Goal: Task Accomplishment & Management: Use online tool/utility

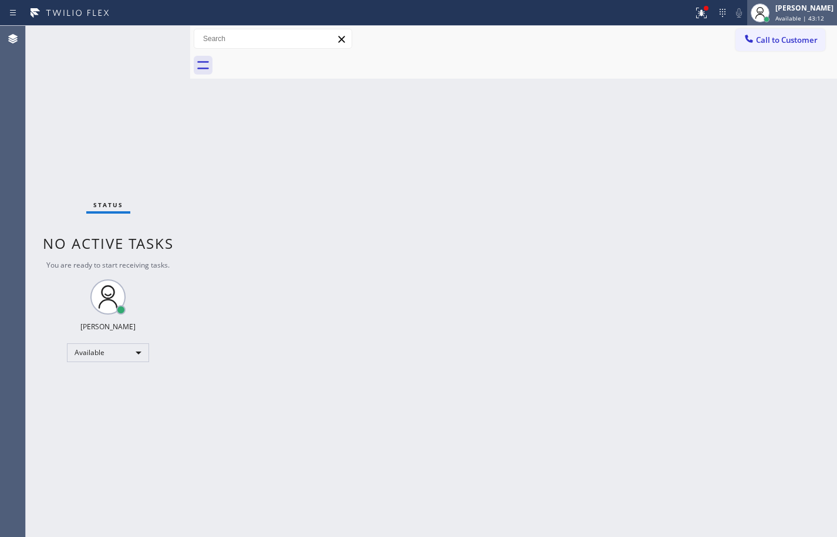
click at [805, 18] on span "Available | 43:12" at bounding box center [800, 18] width 49 height 8
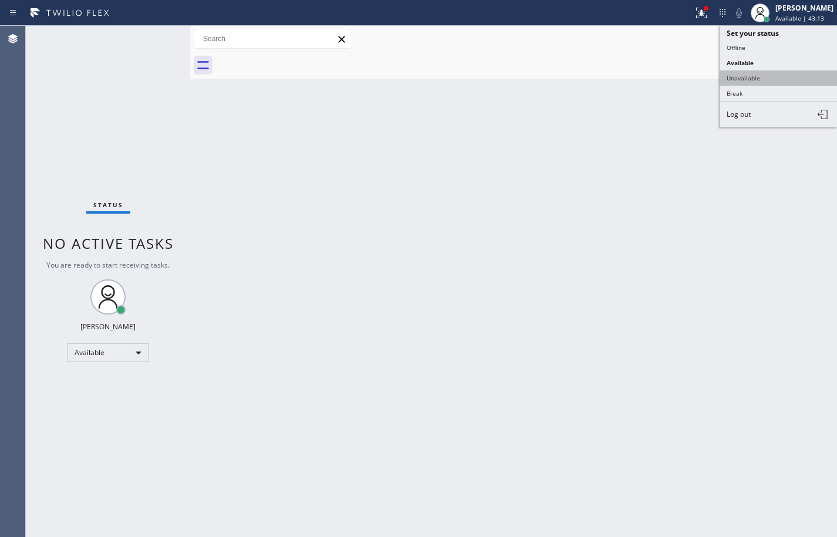
click at [761, 82] on button "Unavailable" at bounding box center [778, 77] width 117 height 15
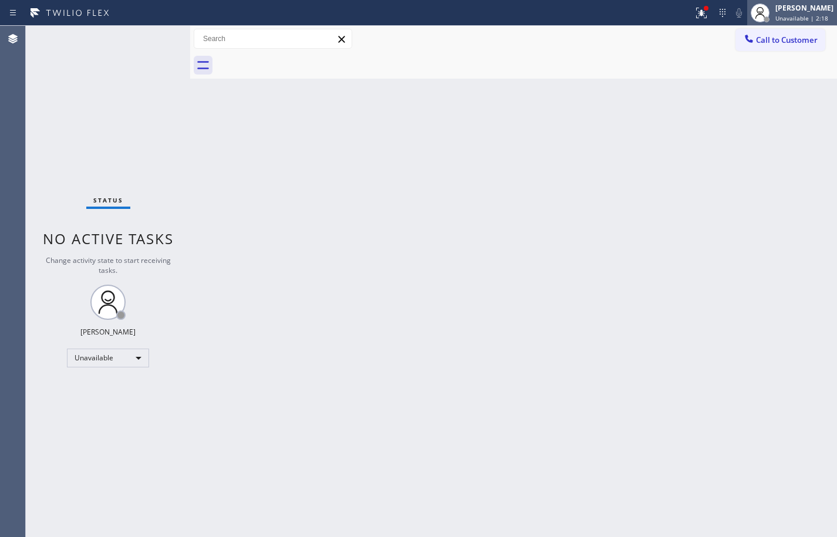
click at [776, 5] on div "[PERSON_NAME]" at bounding box center [805, 8] width 58 height 10
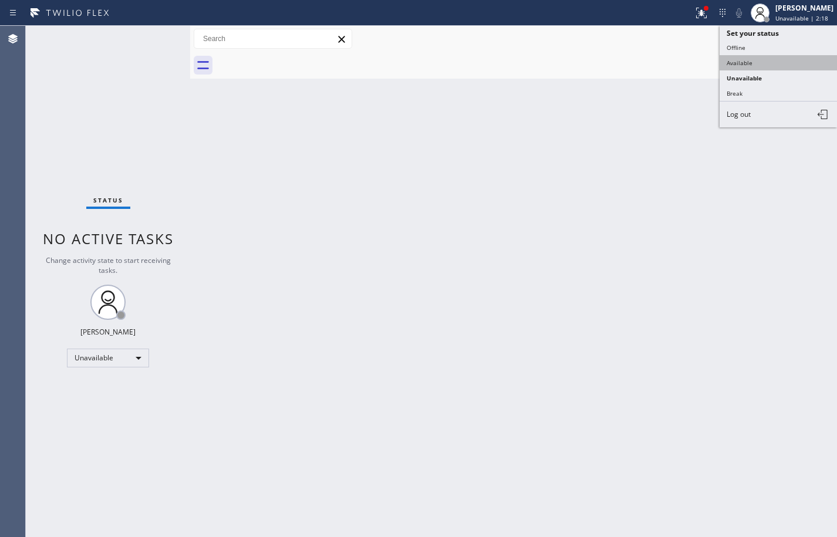
click at [755, 64] on button "Available" at bounding box center [778, 62] width 117 height 15
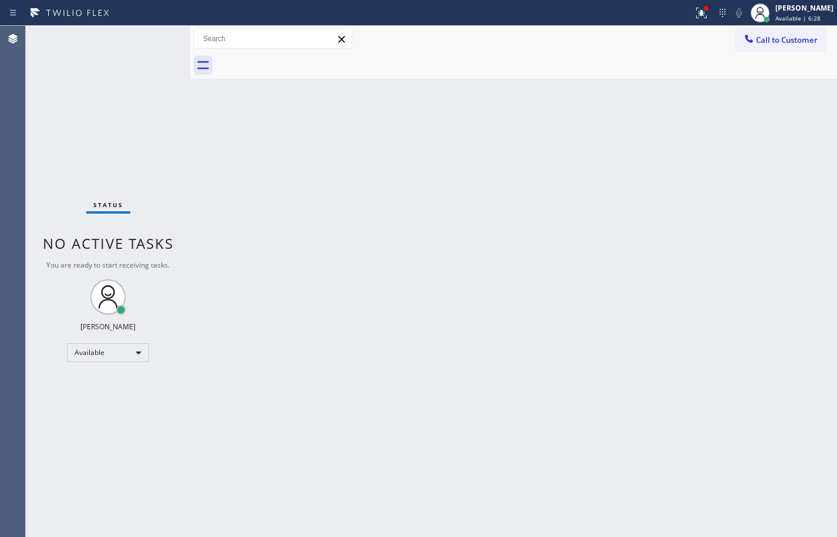
click at [100, 122] on div "Status No active tasks You are ready to start receiving tasks. [PERSON_NAME] Av…" at bounding box center [108, 282] width 164 height 512
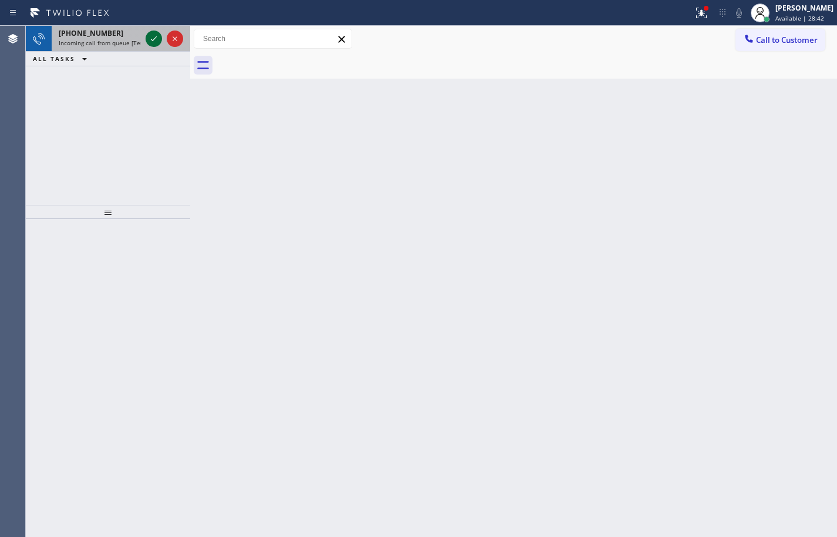
click at [117, 45] on span "Incoming call from queue [Test] All" at bounding box center [107, 43] width 97 height 8
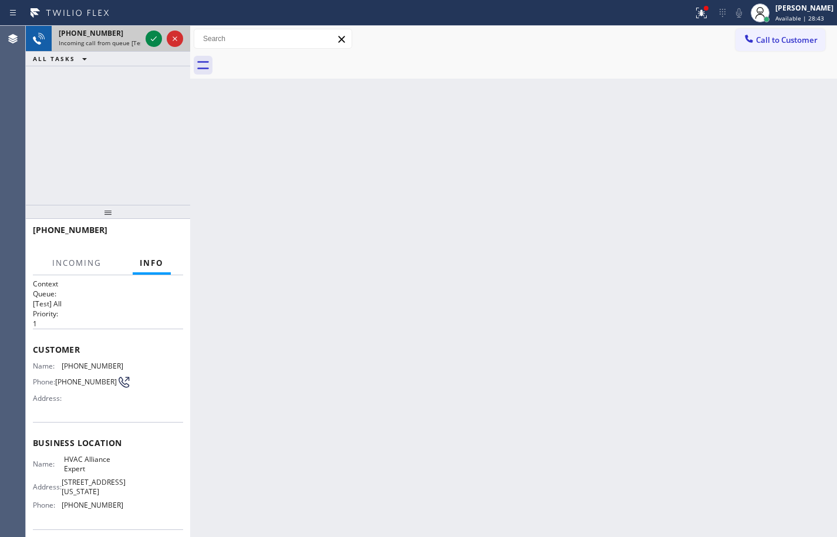
click at [144, 41] on div at bounding box center [164, 39] width 42 height 26
click at [150, 40] on icon at bounding box center [154, 39] width 14 height 14
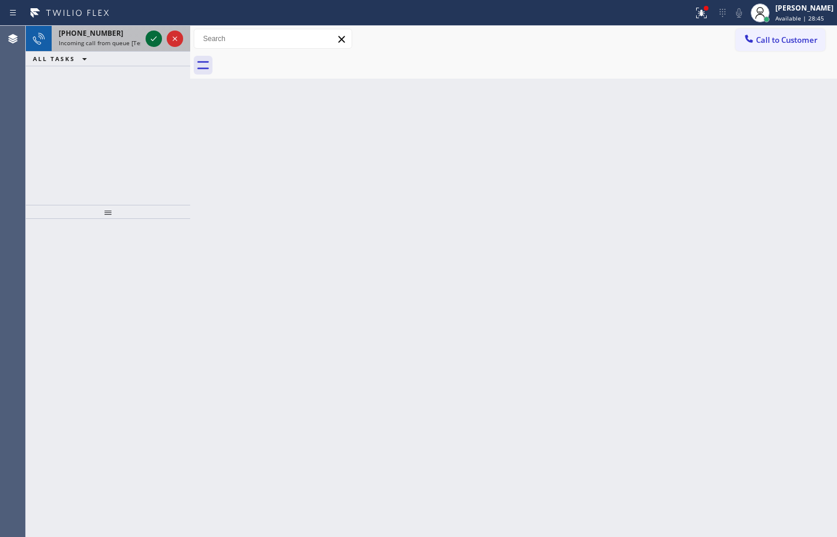
click at [158, 39] on icon at bounding box center [154, 39] width 14 height 14
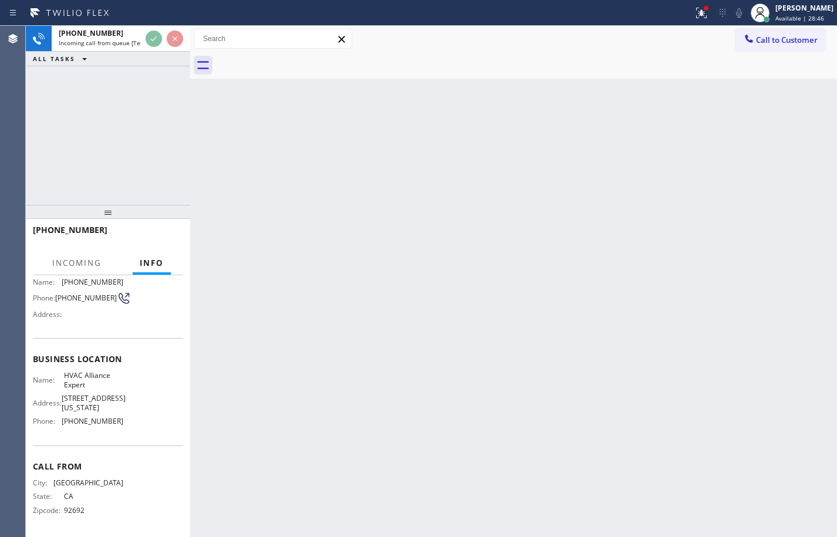
scroll to position [89, 0]
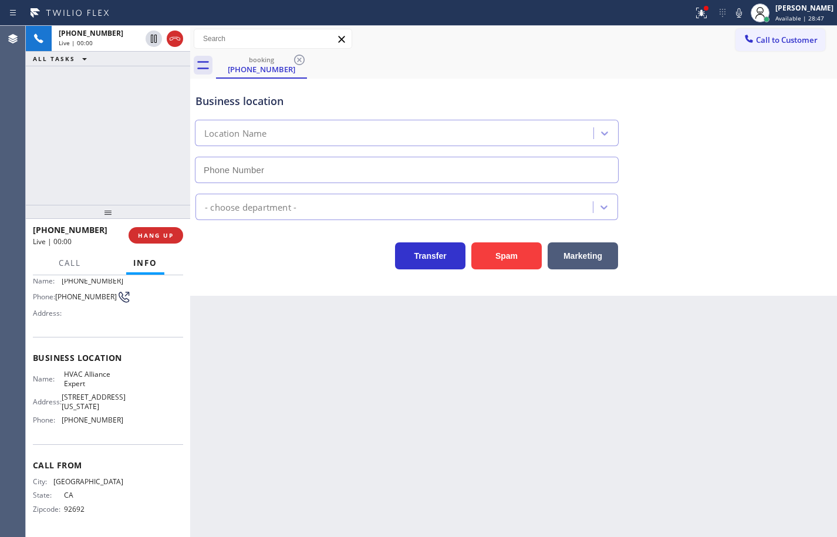
type input "[PHONE_NUMBER]"
click at [119, 423] on div "Name: HVAC Alliance Expert Address: [STREET_ADDRESS][US_STATE] Phone: [PHONE_NU…" at bounding box center [108, 399] width 150 height 59
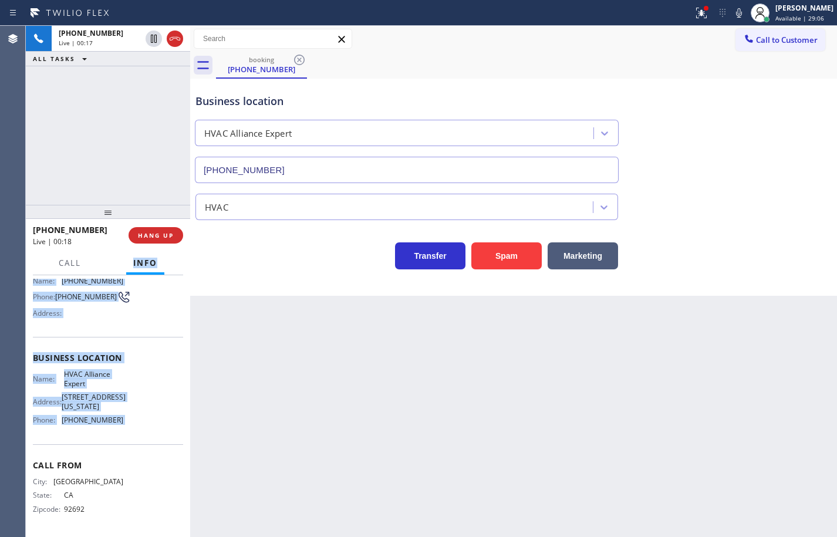
scroll to position [0, 0]
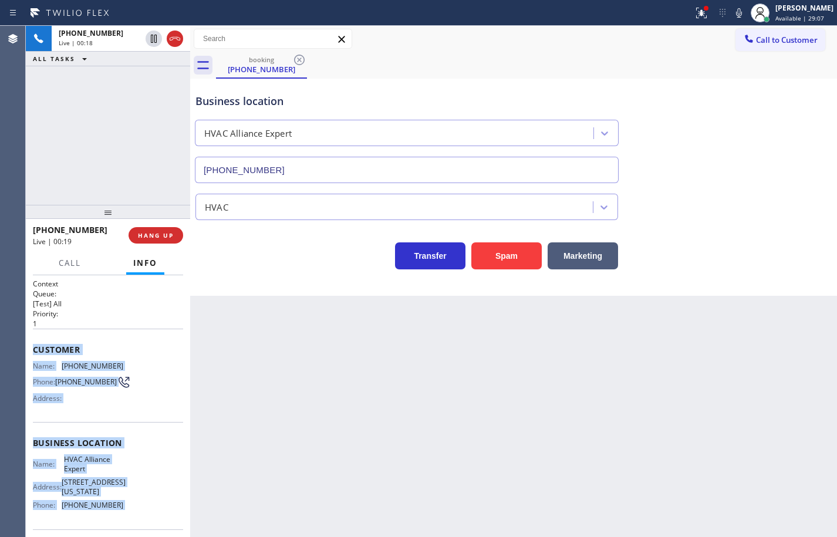
drag, startPoint x: 119, startPoint y: 423, endPoint x: 55, endPoint y: 354, distance: 93.5
click at [55, 354] on div "Context Queue: [Test] All Priority: 1 Customer Name: [PHONE_NUMBER] Phone: [PHO…" at bounding box center [108, 449] width 150 height 340
copy div "Customer Name: [PHONE_NUMBER] Phone: [PHONE_NUMBER] Address: Business location …"
click at [732, 10] on icon at bounding box center [739, 13] width 14 height 14
click at [736, 10] on icon at bounding box center [739, 12] width 6 height 9
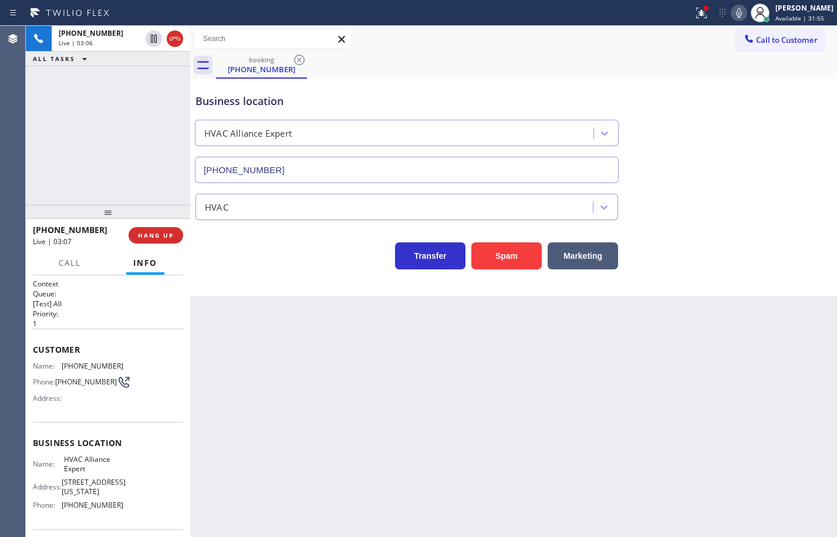
click at [216, 338] on div "Back to Dashboard Change Sender ID Customers Technicians Select a contact Outbo…" at bounding box center [513, 282] width 647 height 512
click at [73, 261] on span "Call" at bounding box center [70, 263] width 22 height 11
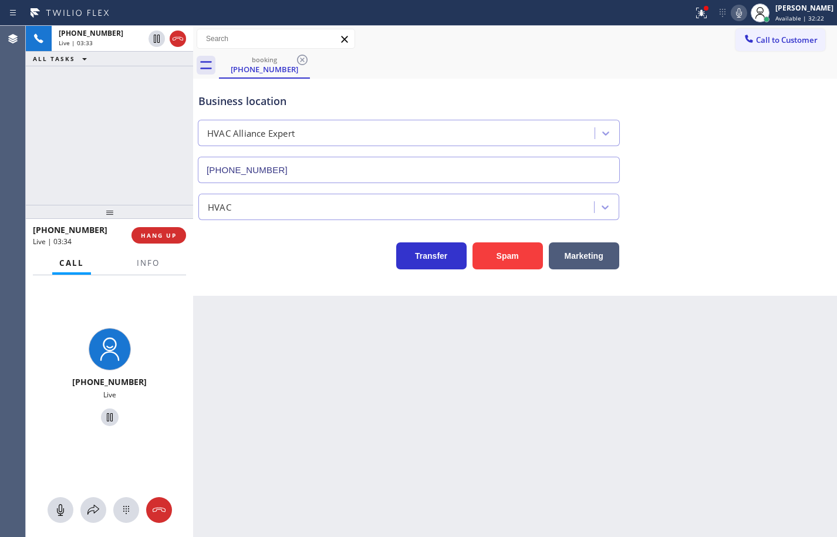
click at [193, 307] on div at bounding box center [193, 282] width 0 height 512
click at [195, 307] on div at bounding box center [195, 282] width 0 height 512
click at [90, 502] on button at bounding box center [94, 510] width 26 height 26
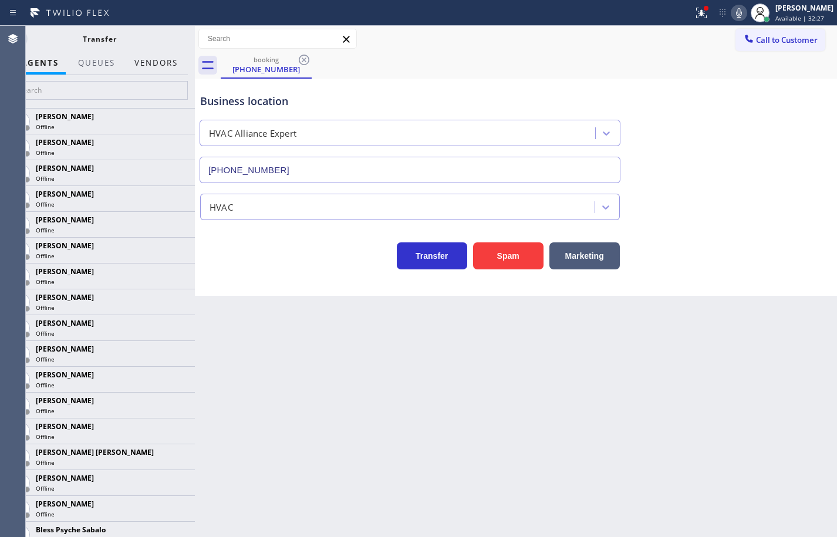
click at [153, 60] on button "Vendors" at bounding box center [156, 63] width 58 height 23
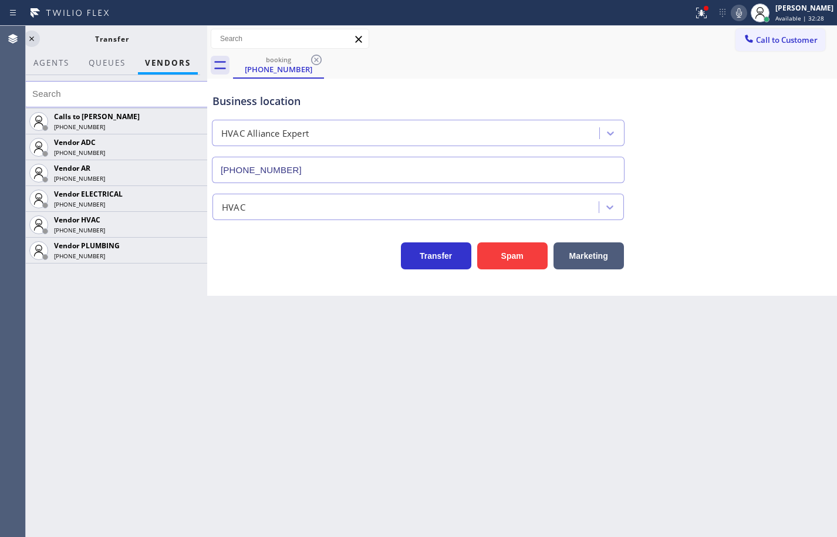
drag, startPoint x: 195, startPoint y: 79, endPoint x: 208, endPoint y: 79, distance: 12.9
click at [207, 79] on div at bounding box center [207, 282] width 0 height 512
click at [193, 227] on icon at bounding box center [192, 224] width 9 height 8
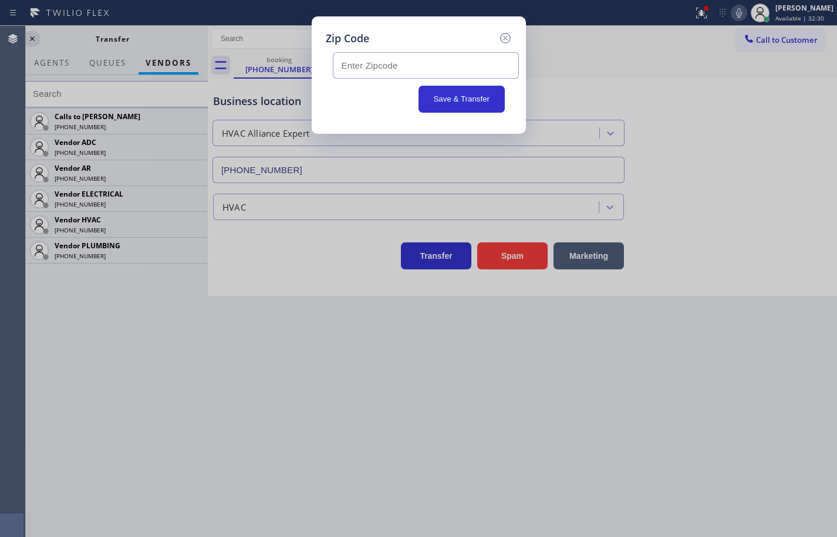
click at [423, 62] on input "text" at bounding box center [426, 65] width 186 height 26
paste input "92677"
type input "92677"
click at [458, 101] on button "Save & Transfer" at bounding box center [462, 99] width 86 height 27
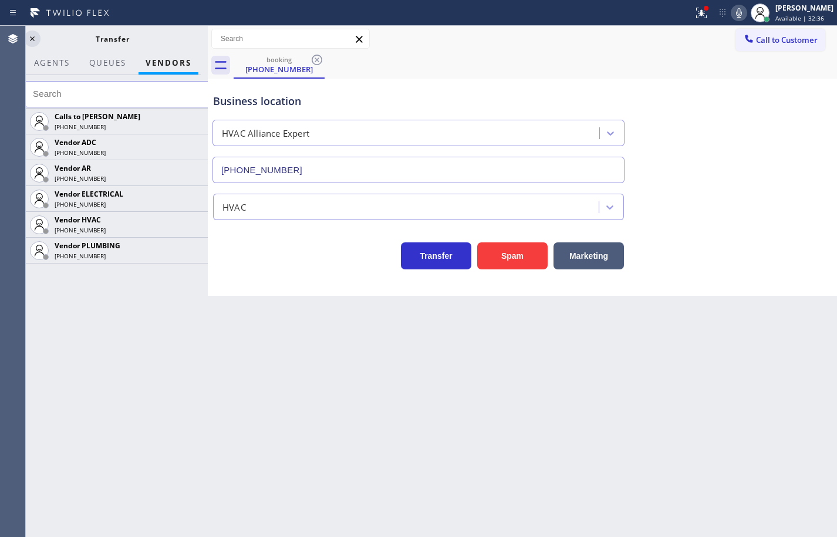
click at [732, 11] on icon at bounding box center [739, 13] width 14 height 14
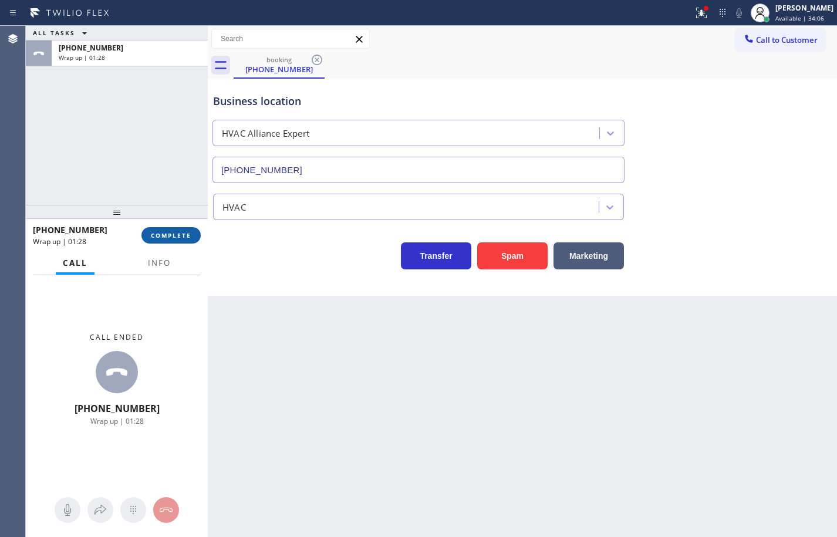
click at [163, 237] on span "COMPLETE" at bounding box center [171, 235] width 41 height 8
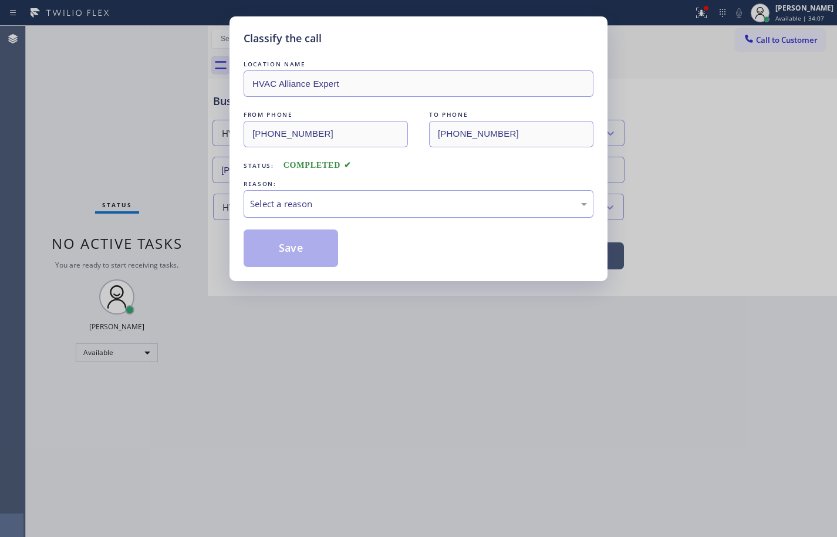
click at [323, 206] on div "Select a reason" at bounding box center [418, 204] width 337 height 14
click at [306, 257] on button "Save" at bounding box center [291, 249] width 95 height 38
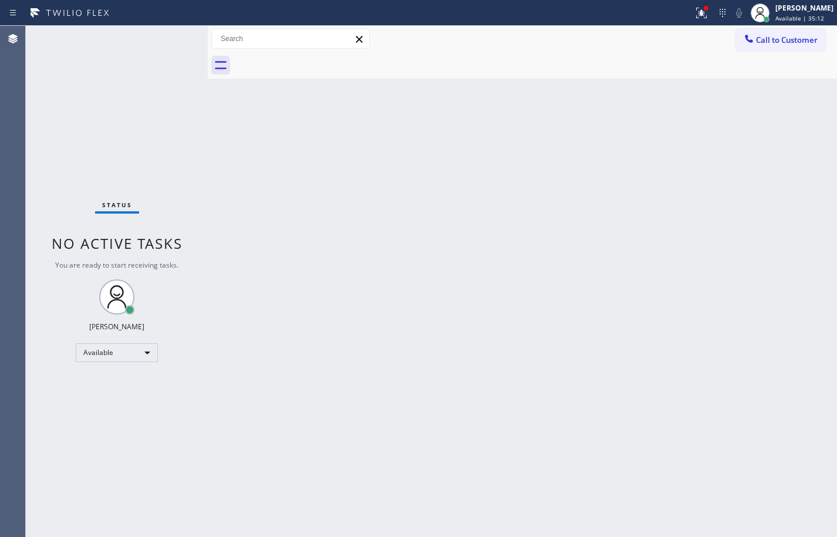
click at [528, 120] on div "Back to Dashboard Change Sender ID Customers Technicians Select a contact Outbo…" at bounding box center [523, 282] width 630 height 512
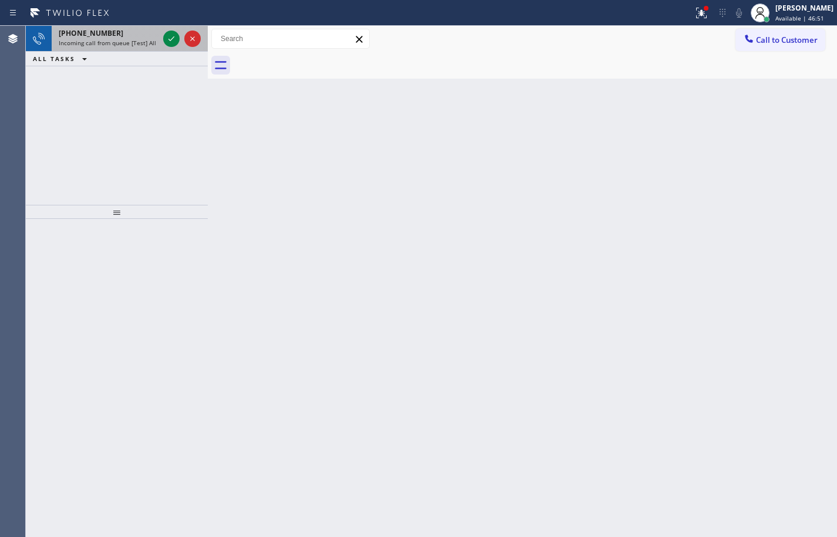
click at [122, 45] on span "Incoming call from queue [Test] All" at bounding box center [107, 43] width 97 height 8
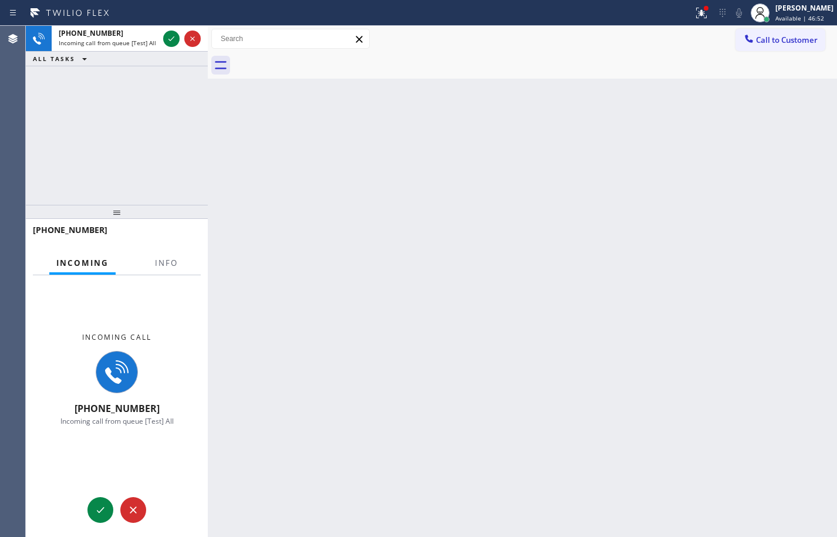
click at [147, 263] on div "Incoming Info" at bounding box center [117, 263] width 168 height 23
click at [150, 264] on button "Info" at bounding box center [166, 263] width 37 height 23
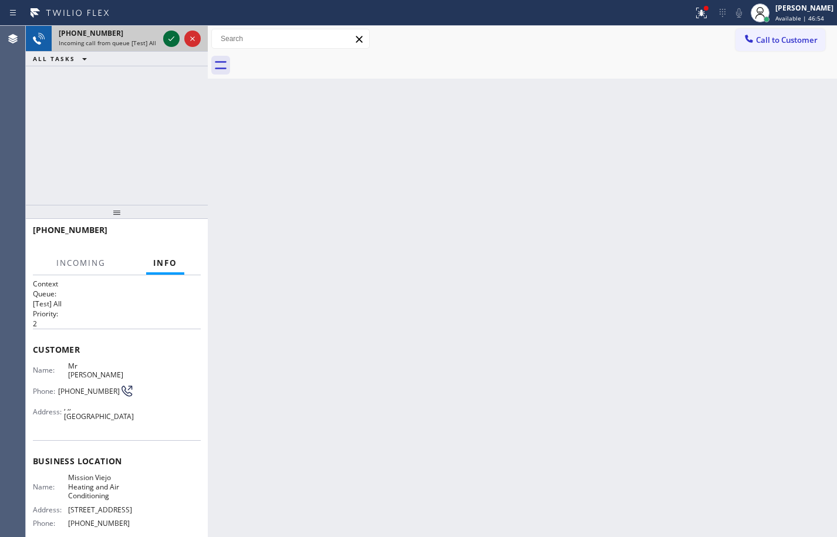
click at [173, 40] on icon at bounding box center [171, 39] width 14 height 14
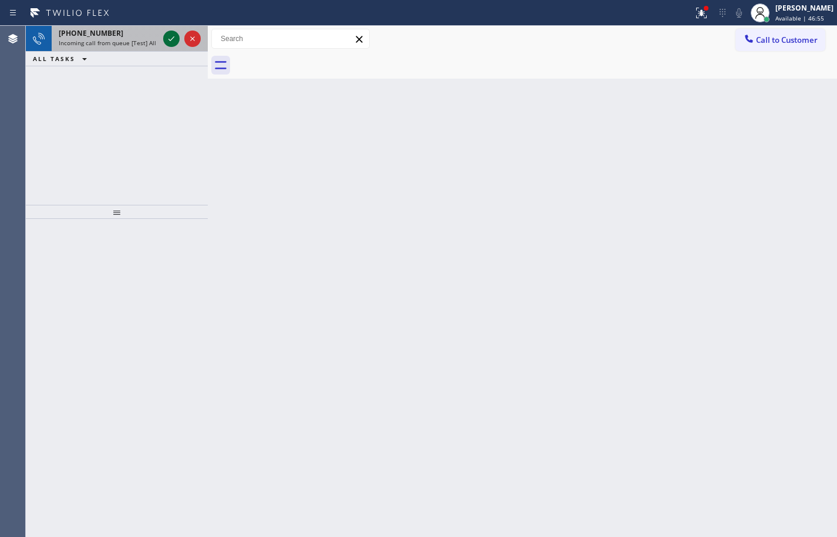
click at [170, 42] on icon at bounding box center [171, 39] width 14 height 14
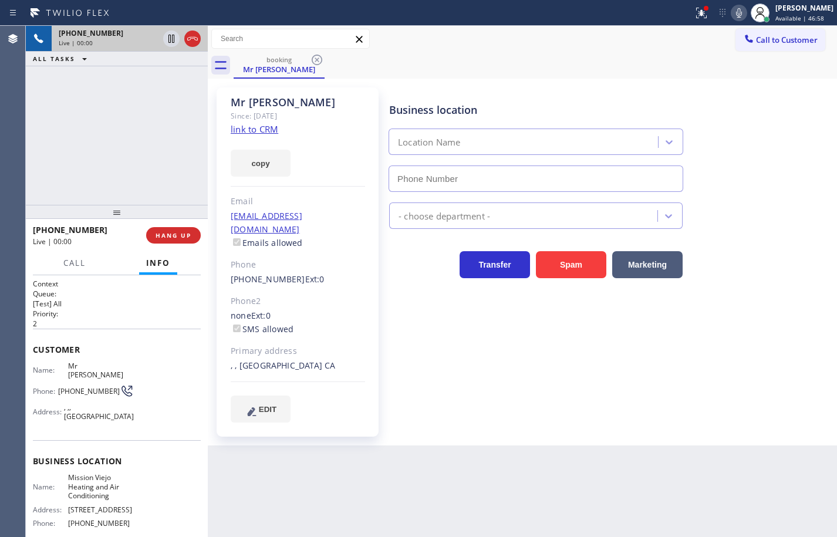
type input "[PHONE_NUMBER]"
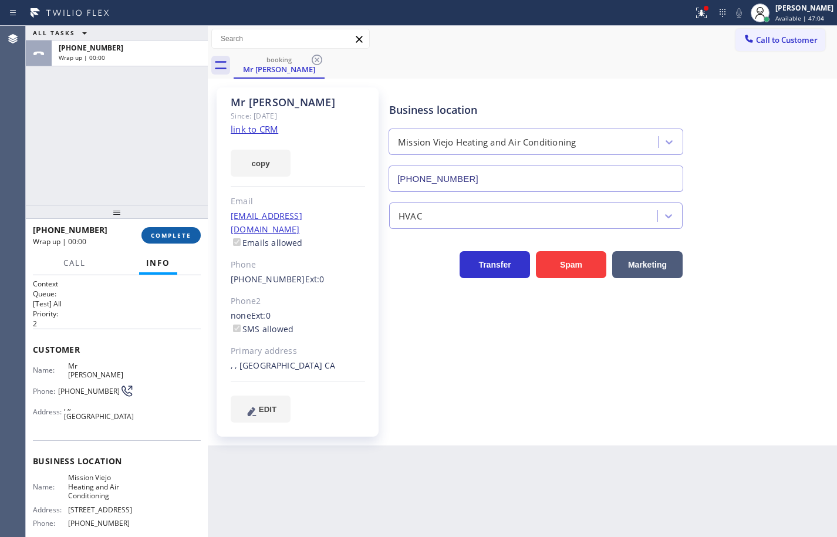
click at [189, 231] on span "COMPLETE" at bounding box center [171, 235] width 41 height 8
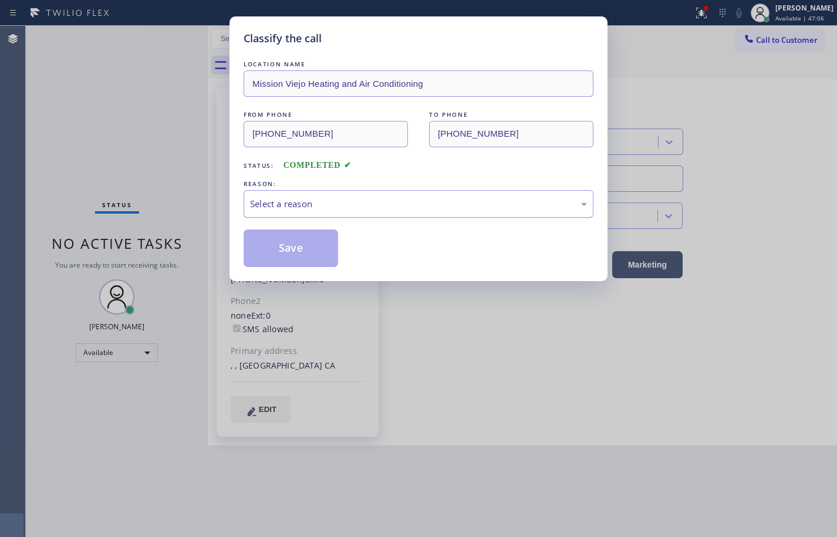
click at [391, 203] on div "Select a reason" at bounding box center [418, 204] width 337 height 14
click at [321, 260] on button "Save" at bounding box center [291, 249] width 95 height 38
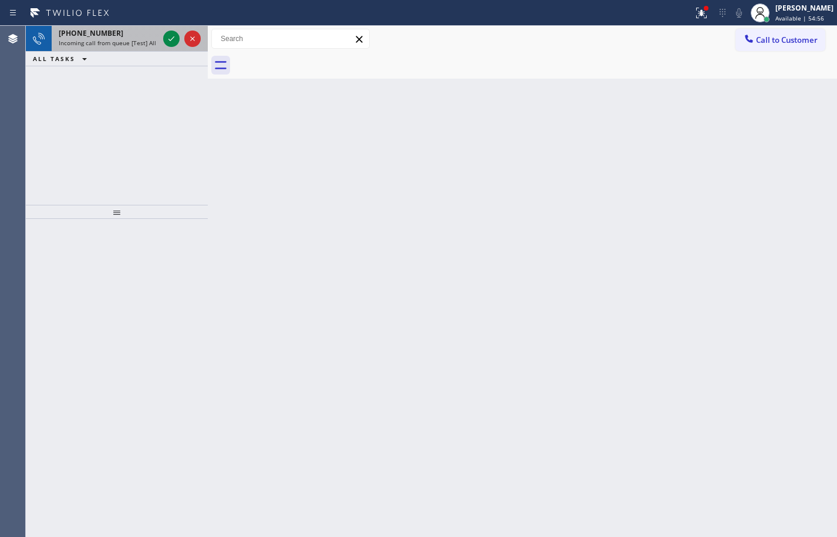
click at [99, 38] on span "[PHONE_NUMBER]" at bounding box center [91, 33] width 65 height 10
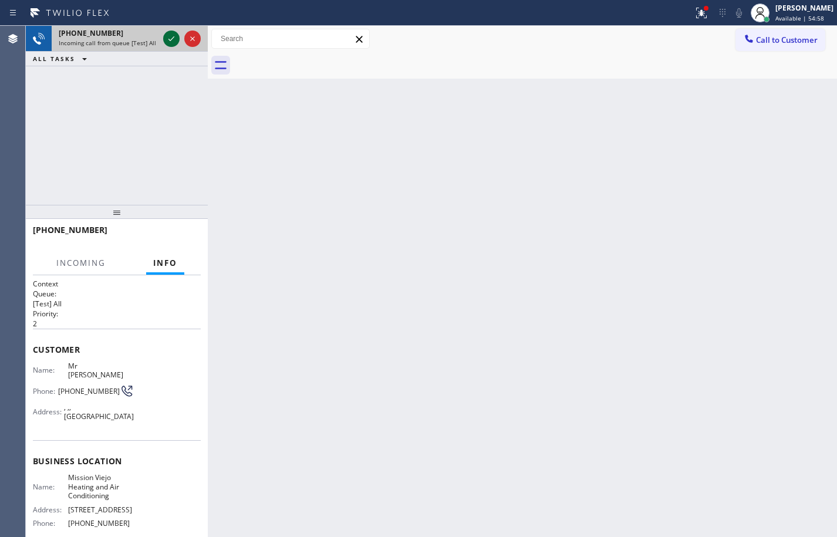
click at [170, 39] on icon at bounding box center [171, 39] width 14 height 14
click at [180, 237] on span "HANG UP" at bounding box center [174, 235] width 36 height 8
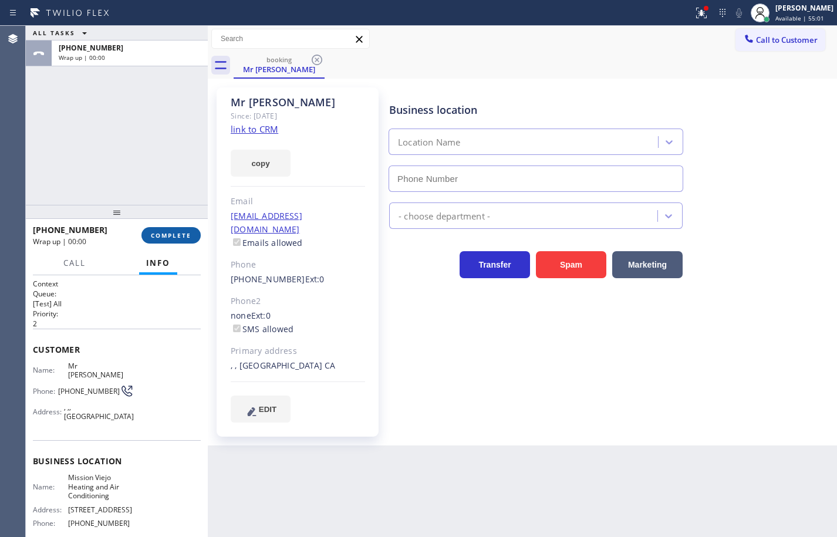
type input "[PHONE_NUMBER]"
click at [181, 242] on button "COMPLETE" at bounding box center [171, 235] width 59 height 16
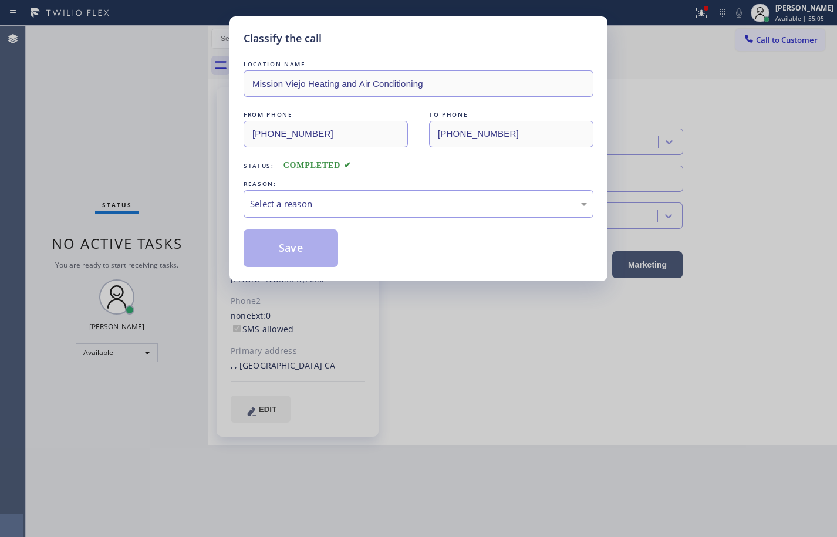
click at [281, 207] on div "Select a reason" at bounding box center [418, 204] width 337 height 14
click at [318, 250] on button "Save" at bounding box center [291, 249] width 95 height 38
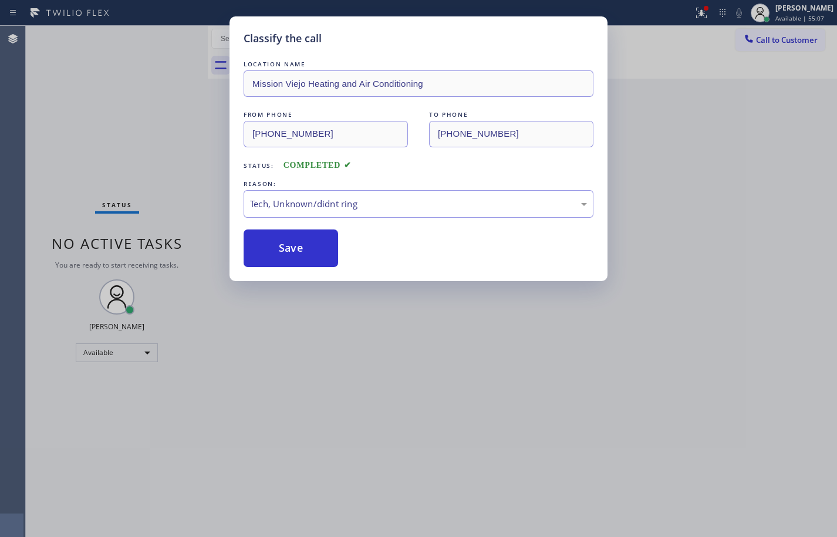
click at [799, 18] on span "Available | 55:07" at bounding box center [800, 18] width 49 height 8
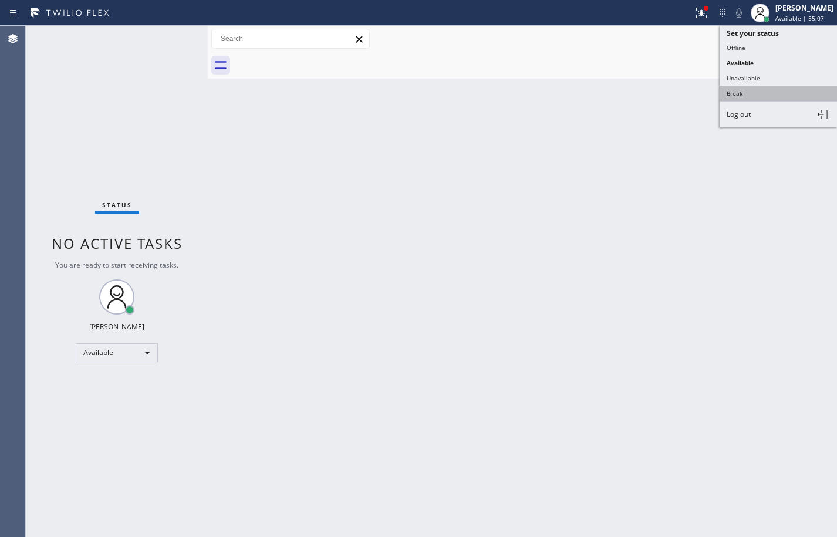
click at [776, 90] on button "Break" at bounding box center [778, 93] width 117 height 15
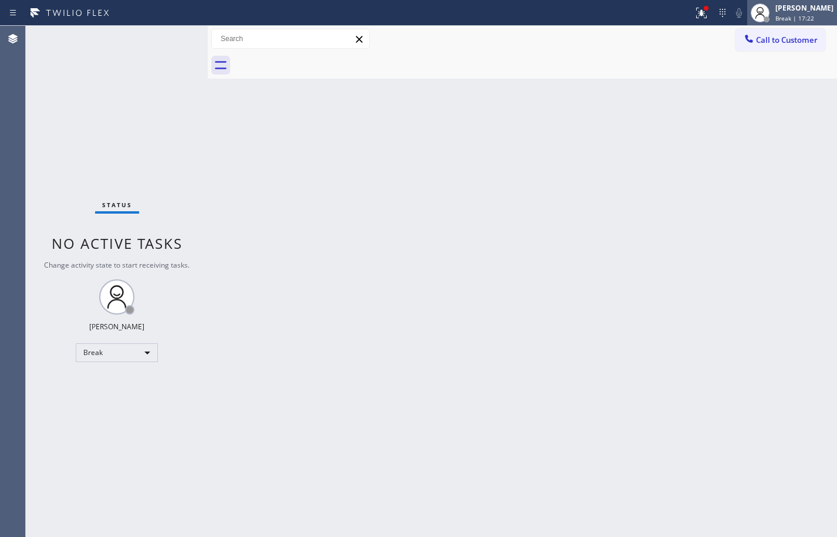
click at [786, 20] on span "Break | 17:22" at bounding box center [795, 18] width 39 height 8
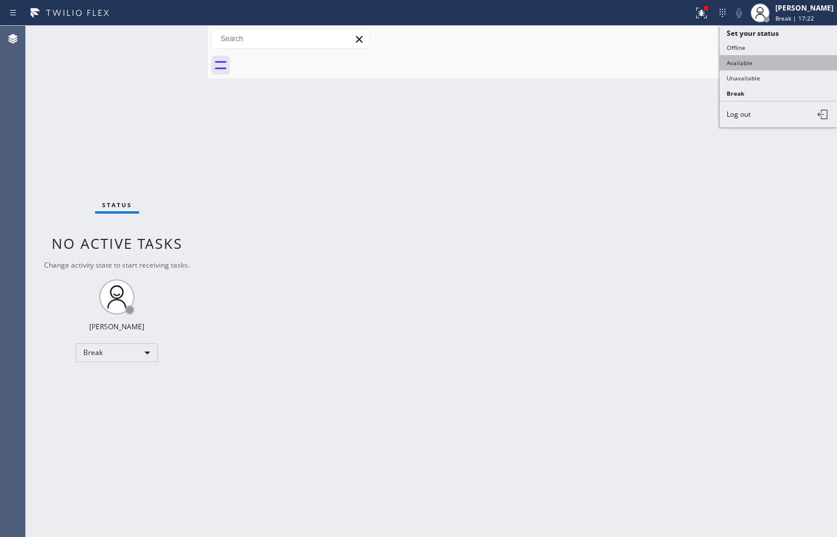
click at [775, 62] on button "Available" at bounding box center [778, 62] width 117 height 15
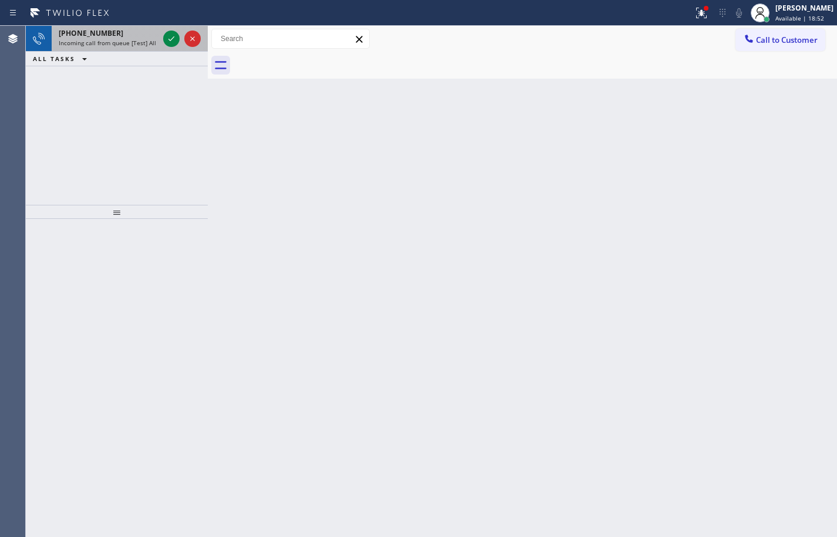
click at [103, 38] on div "[PHONE_NUMBER] Incoming call from queue [Test] All" at bounding box center [106, 39] width 109 height 26
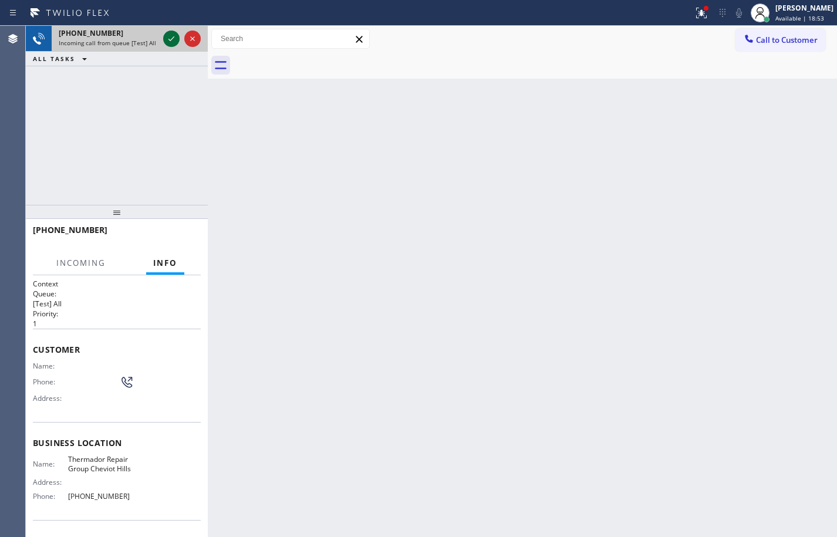
click at [169, 42] on icon at bounding box center [171, 39] width 14 height 14
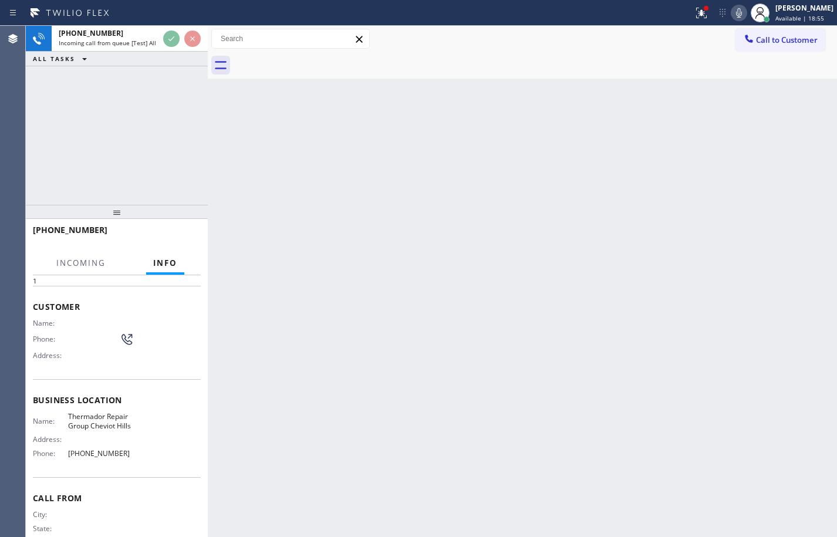
scroll to position [85, 0]
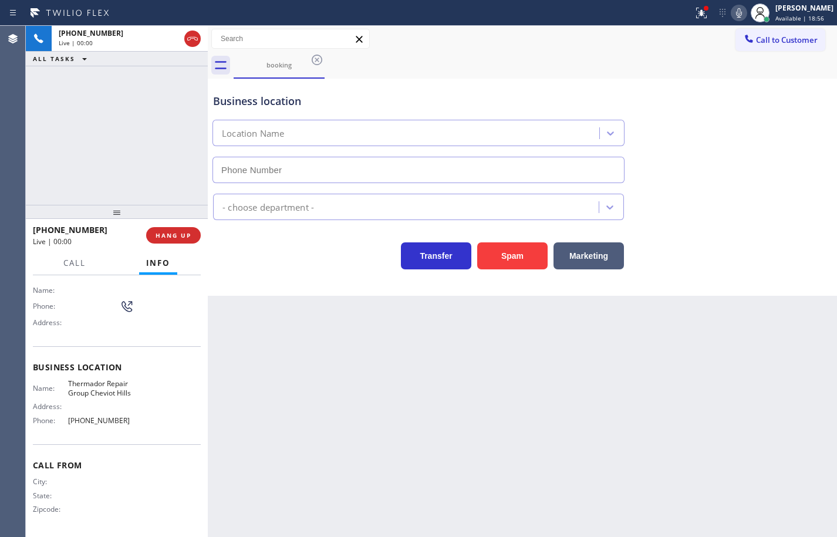
type input "[PHONE_NUMBER]"
click at [191, 240] on button "HANG UP" at bounding box center [173, 235] width 55 height 16
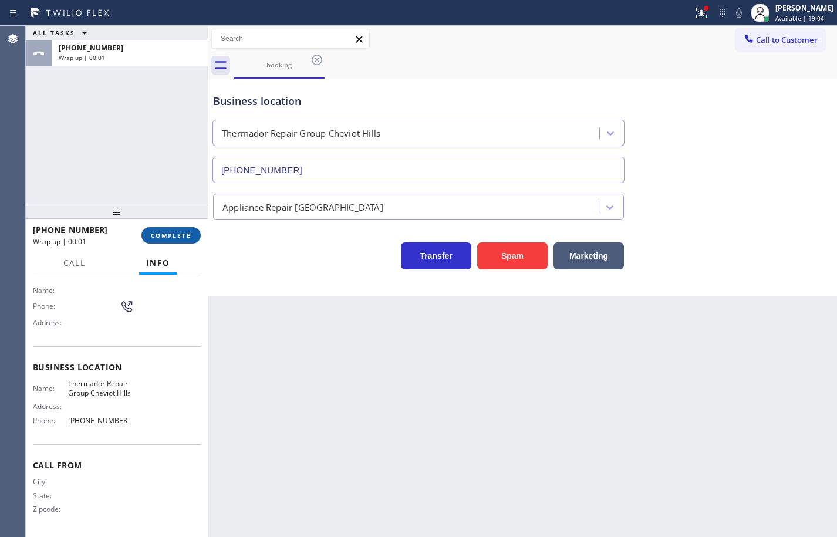
click at [191, 240] on button "COMPLETE" at bounding box center [171, 235] width 59 height 16
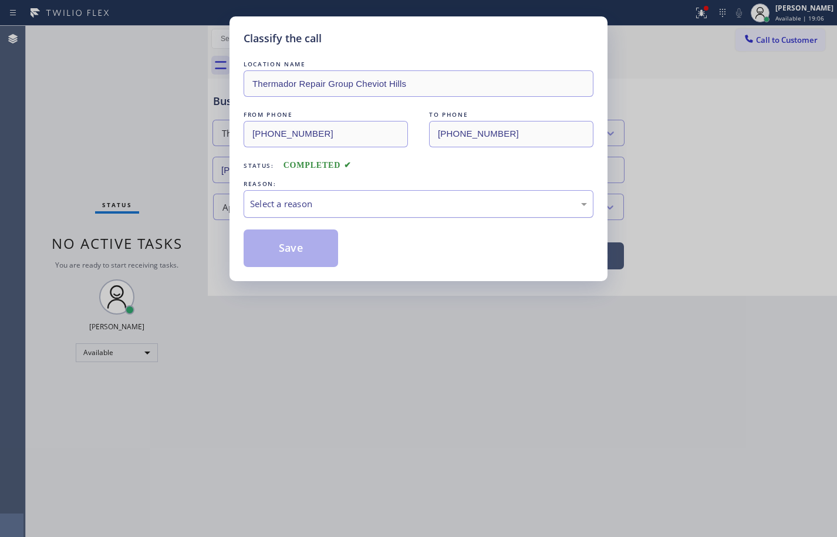
click at [357, 210] on div "Select a reason" at bounding box center [418, 204] width 337 height 14
click at [312, 247] on button "Save" at bounding box center [291, 249] width 95 height 38
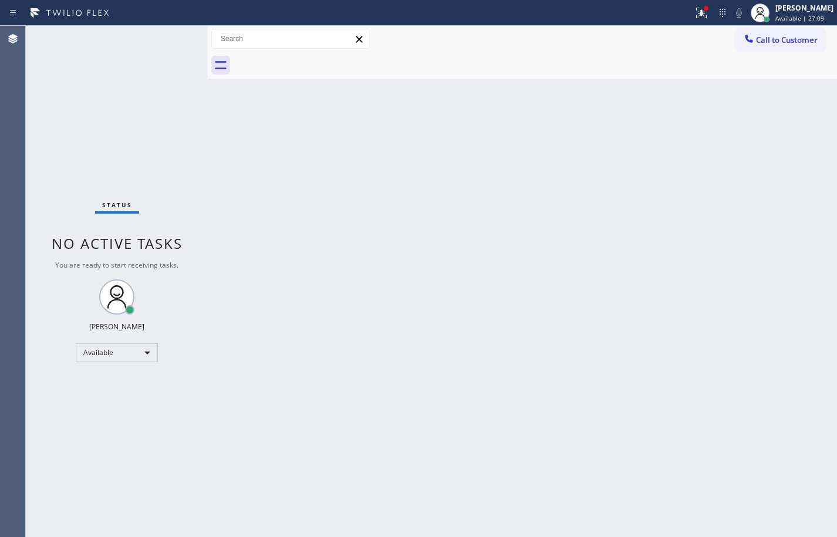
click at [810, 190] on div "Back to Dashboard Change Sender ID Customers Technicians Select a contact Outbo…" at bounding box center [523, 282] width 630 height 512
click at [822, 15] on div "Available | 1h 4min" at bounding box center [805, 18] width 58 height 8
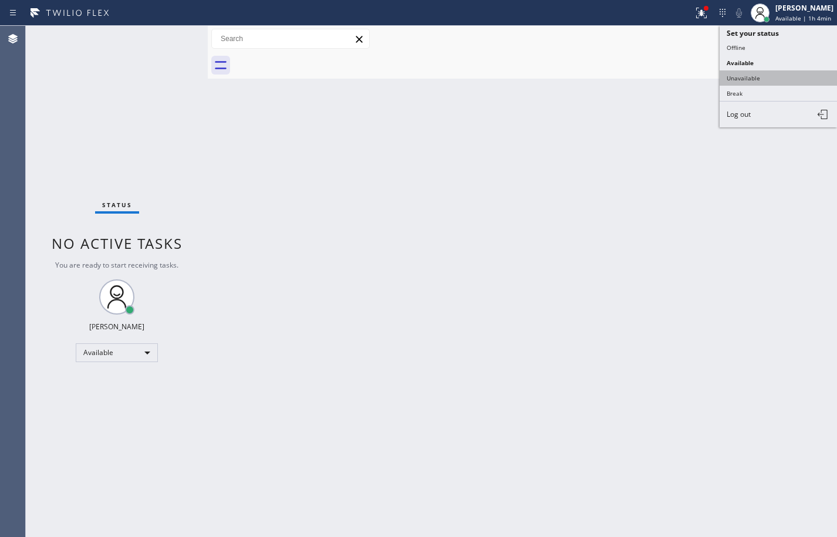
click at [786, 75] on button "Unavailable" at bounding box center [778, 77] width 117 height 15
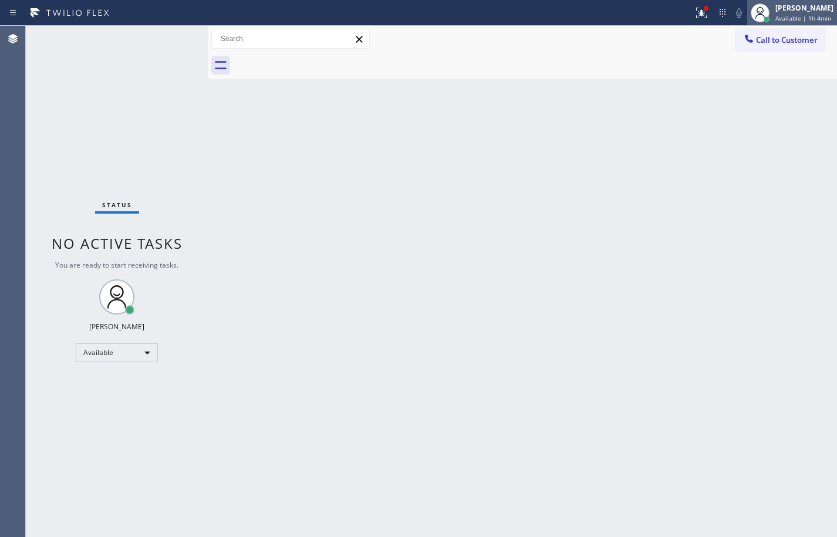
click at [808, 16] on span "Available | 1h 4min" at bounding box center [804, 18] width 56 height 8
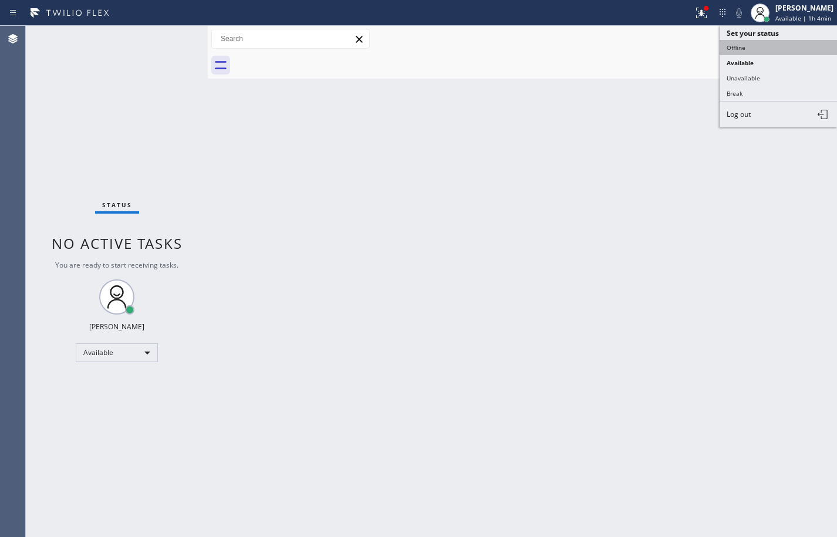
click at [795, 46] on button "Offline" at bounding box center [778, 47] width 117 height 15
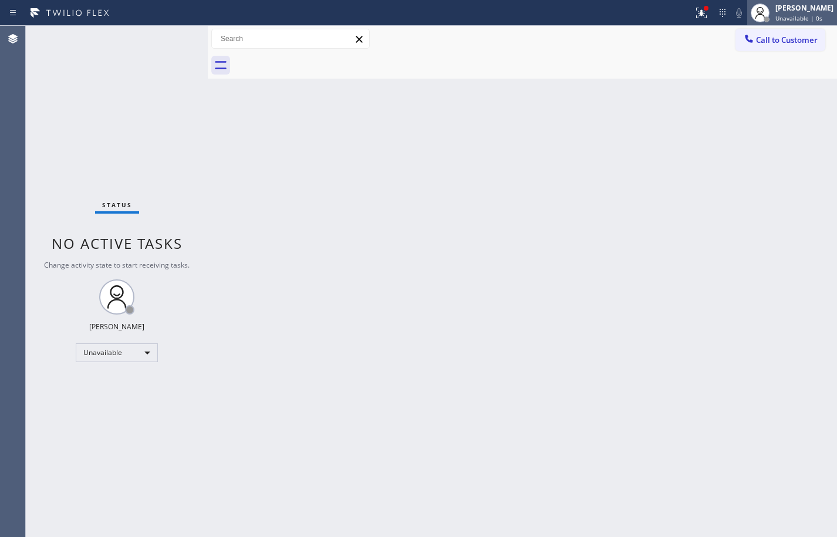
click at [805, 14] on div "[PERSON_NAME] Unavailable | 0s" at bounding box center [805, 12] width 64 height 21
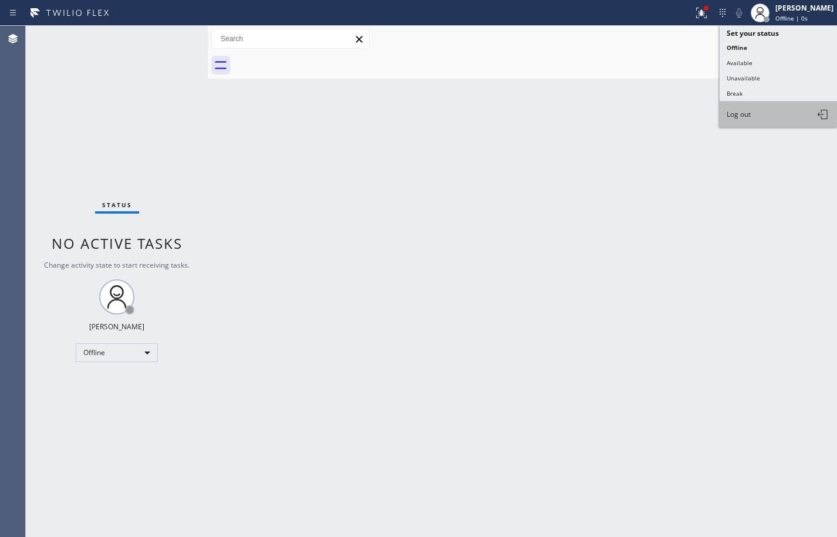
click at [789, 121] on button "Log out" at bounding box center [778, 115] width 117 height 26
